Goal: Task Accomplishment & Management: Manage account settings

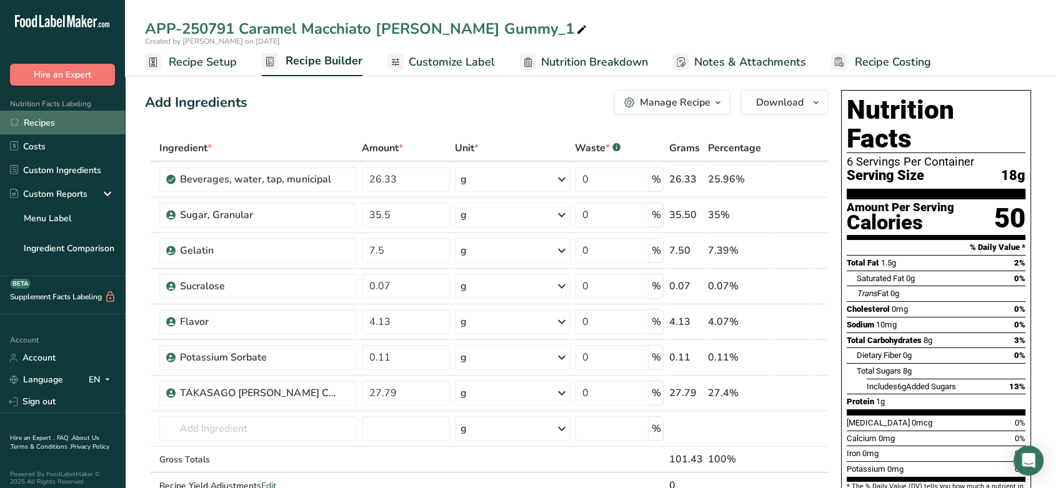
click at [58, 118] on link "Recipes" at bounding box center [62, 123] width 125 height 24
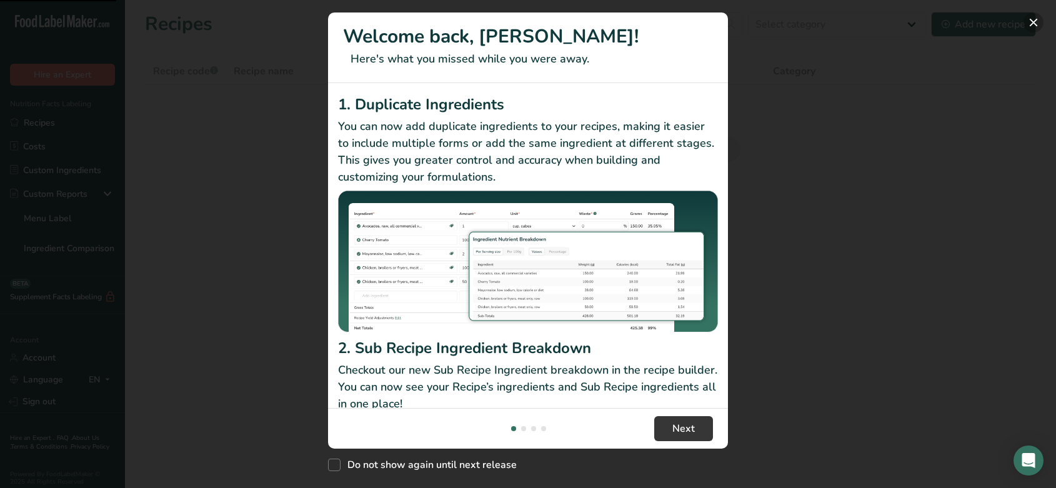
click at [1041, 24] on button "New Features" at bounding box center [1034, 23] width 20 height 20
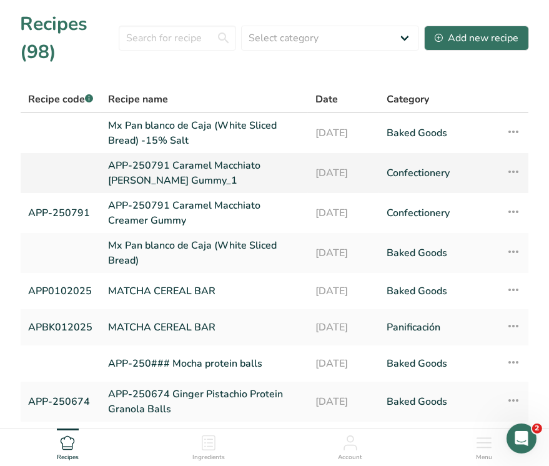
click at [192, 159] on link "APP-250791 Caramel Macchiato [PERSON_NAME] Gummy_1" at bounding box center [204, 173] width 193 height 30
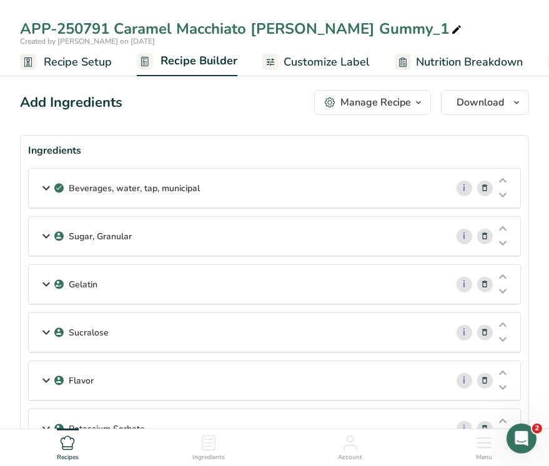
click at [451, 31] on icon at bounding box center [456, 30] width 11 height 18
drag, startPoint x: 390, startPoint y: 31, endPoint x: 75, endPoint y: 11, distance: 315.7
click at [75, 11] on div "APP-250791 Caramel Macchiato Creamer Gummy_1 Created by Jackie Wong on 2025-08-…" at bounding box center [274, 38] width 549 height 76
type input "APP-250792 Cranberry Orange Bundt Cake Creamer Gummy"
click at [74, 64] on span "Recipe Setup" at bounding box center [78, 62] width 68 height 17
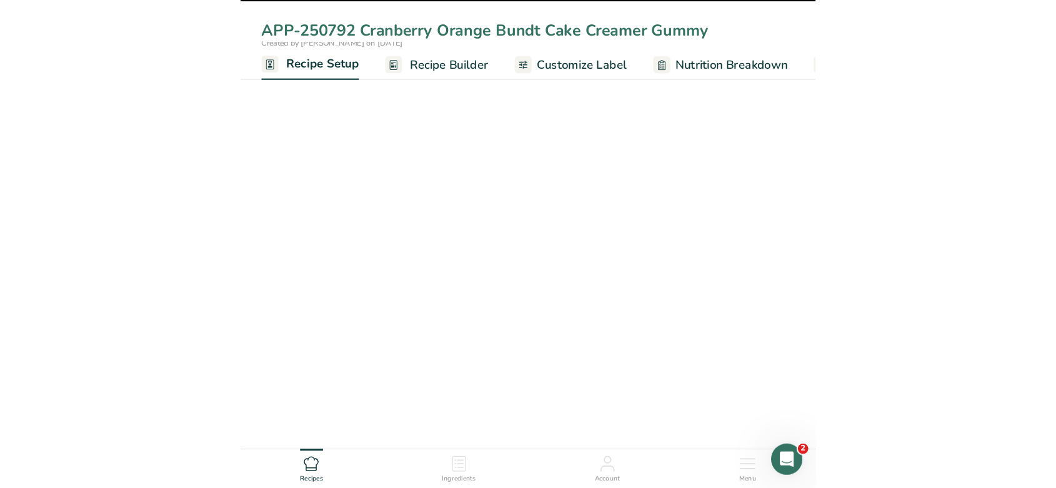
scroll to position [0, 4]
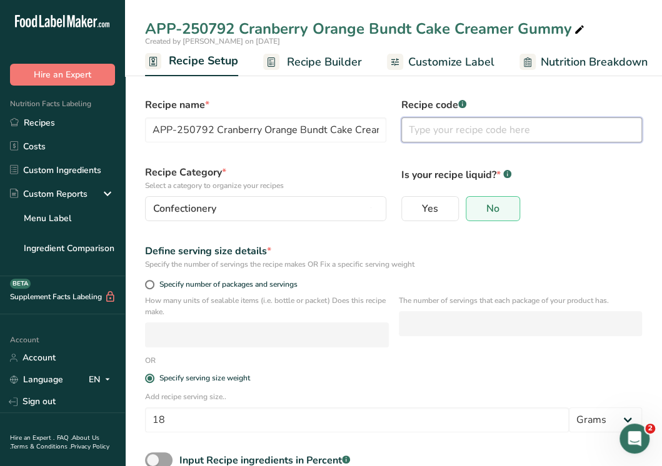
click at [466, 118] on input "text" at bounding box center [521, 130] width 241 height 25
type input "APP-250792"
click at [560, 180] on p "Is your recipe liquid? * .a-a{fill:#347362;}.b-a{fill:#fff;}" at bounding box center [521, 174] width 241 height 18
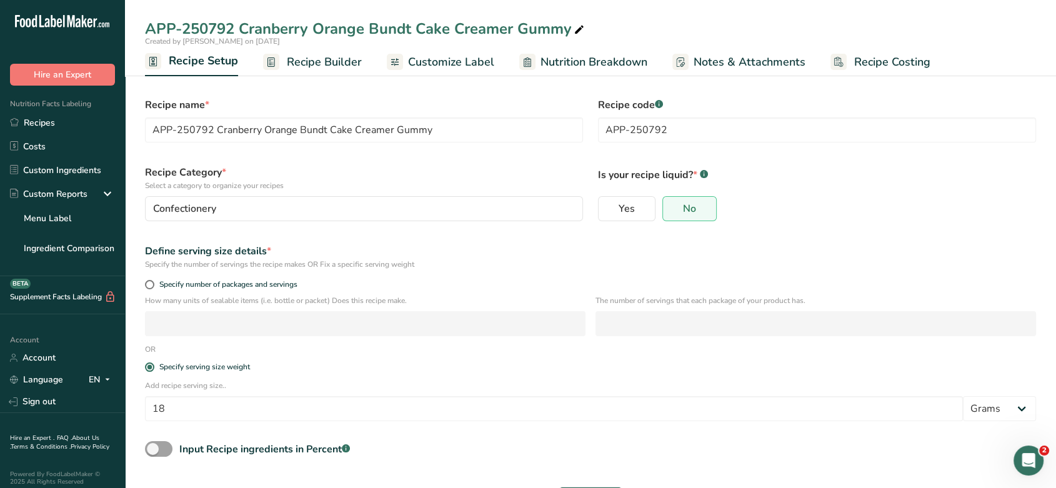
scroll to position [44, 0]
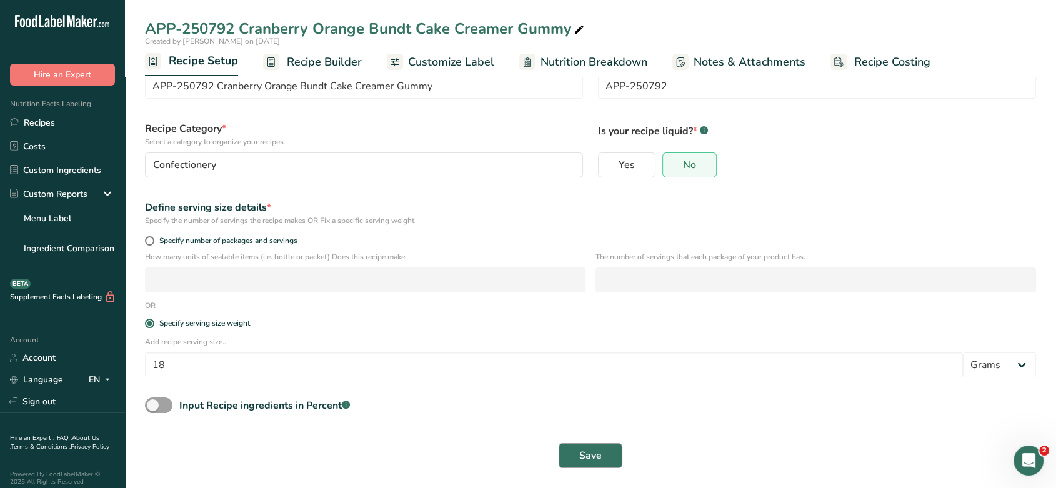
drag, startPoint x: 583, startPoint y: 443, endPoint x: 588, endPoint y: 451, distance: 9.5
click at [588, 451] on div "Save" at bounding box center [590, 455] width 891 height 25
click at [588, 451] on span "Save" at bounding box center [590, 455] width 23 height 15
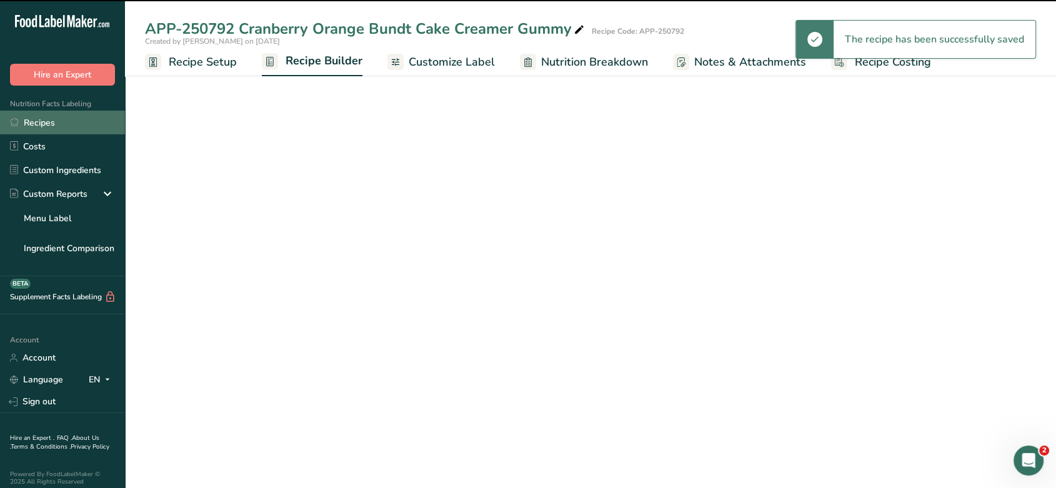
click at [59, 121] on link "Recipes" at bounding box center [62, 123] width 125 height 24
